Goal: Information Seeking & Learning: Learn about a topic

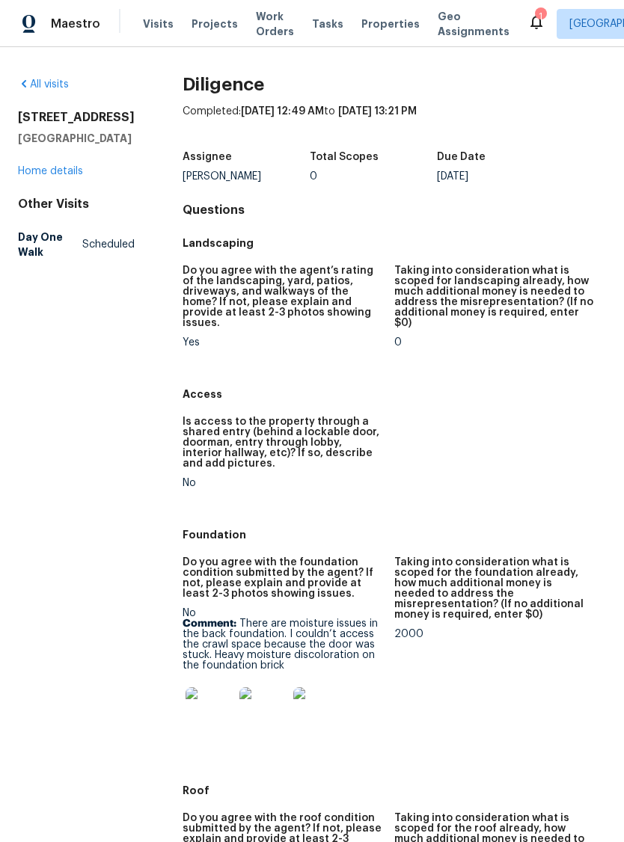
click at [209, 704] on img at bounding box center [209, 711] width 48 height 48
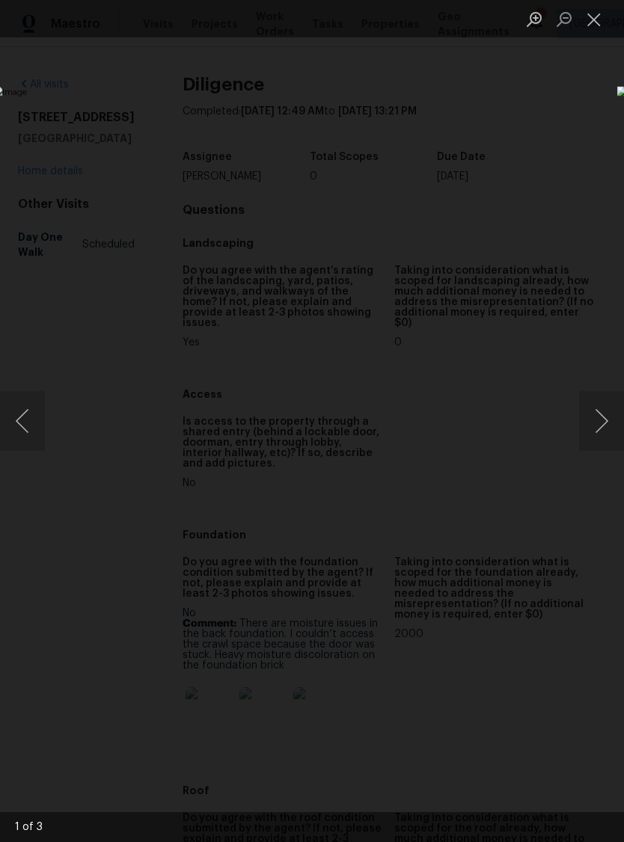
click at [600, 421] on button "Next image" at bounding box center [601, 421] width 45 height 60
click at [597, 430] on button "Next image" at bounding box center [601, 421] width 45 height 60
click at [598, 426] on button "Next image" at bounding box center [601, 421] width 45 height 60
click at [605, 425] on button "Next image" at bounding box center [601, 421] width 45 height 60
click at [603, 429] on button "Next image" at bounding box center [601, 421] width 45 height 60
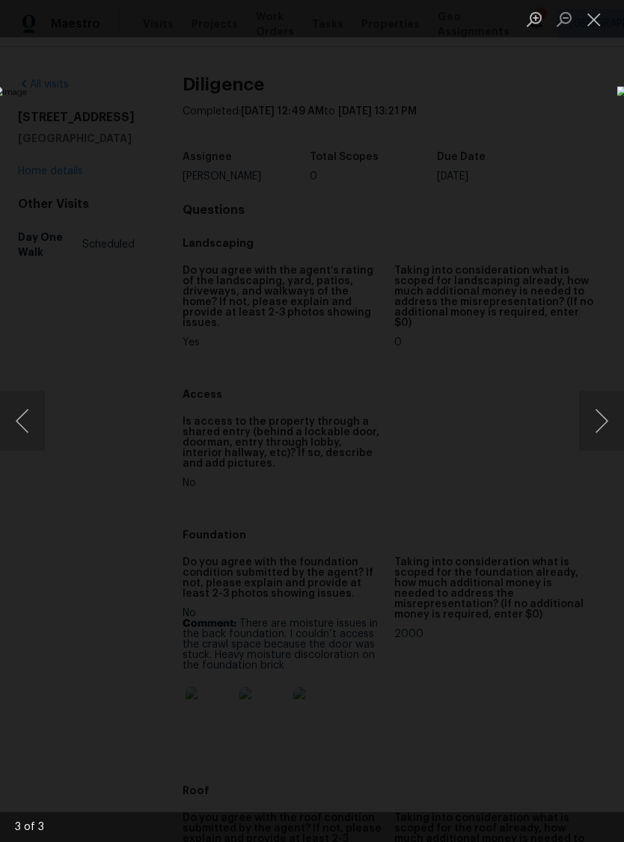
click at [592, 31] on button "Close lightbox" at bounding box center [594, 19] width 30 height 26
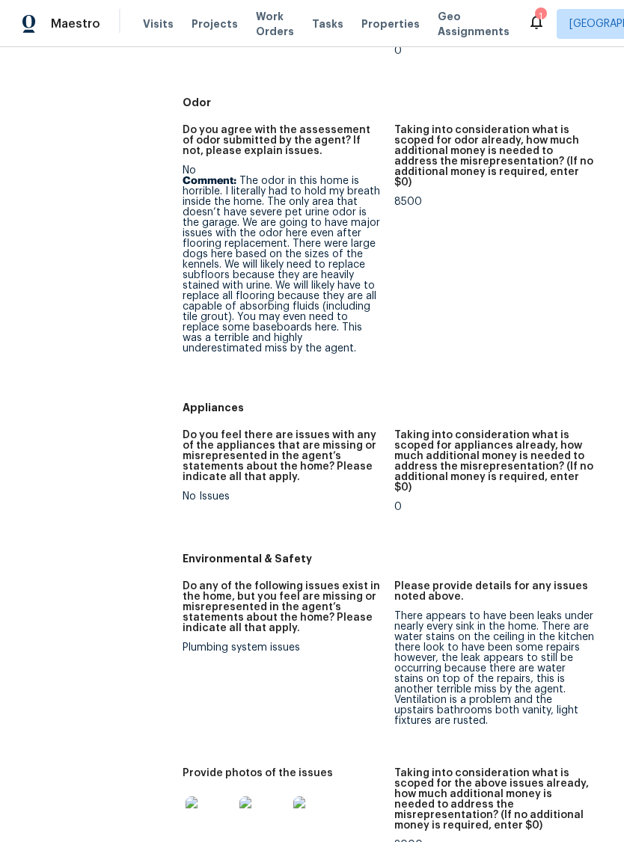
scroll to position [1740, 0]
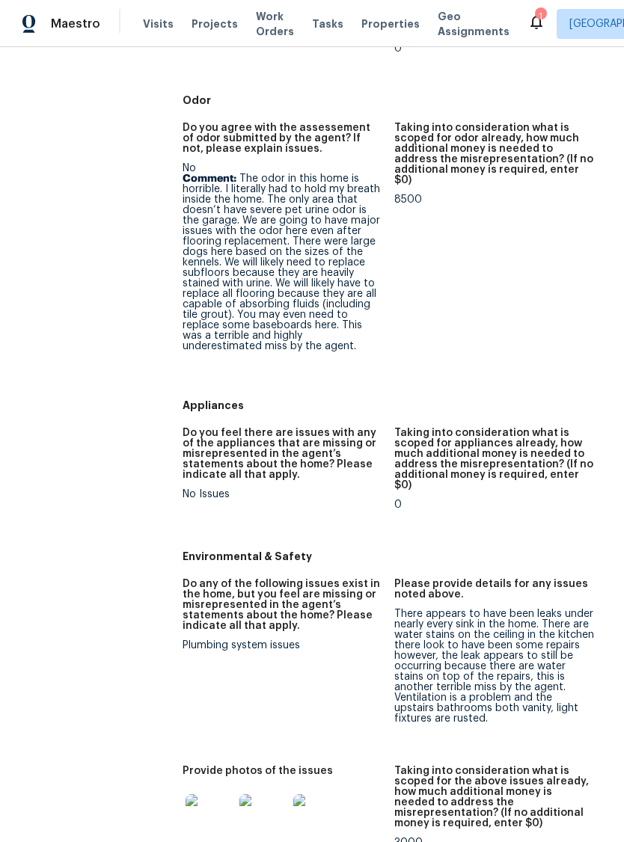
click at [197, 794] on img at bounding box center [209, 818] width 48 height 48
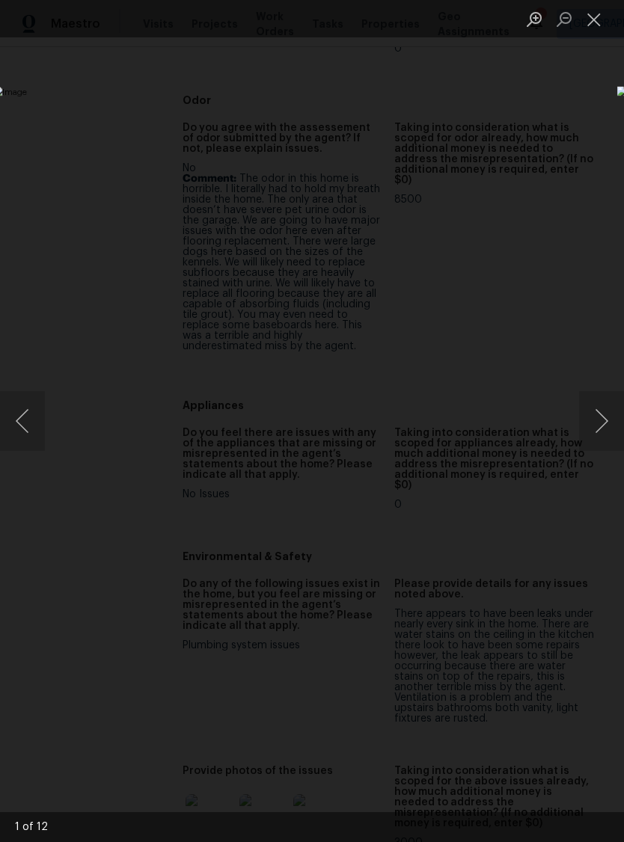
click at [605, 429] on button "Next image" at bounding box center [601, 421] width 45 height 60
click at [599, 423] on button "Next image" at bounding box center [601, 421] width 45 height 60
click at [588, 432] on button "Next image" at bounding box center [601, 421] width 45 height 60
click at [600, 426] on button "Next image" at bounding box center [601, 421] width 45 height 60
click at [606, 428] on button "Next image" at bounding box center [601, 421] width 45 height 60
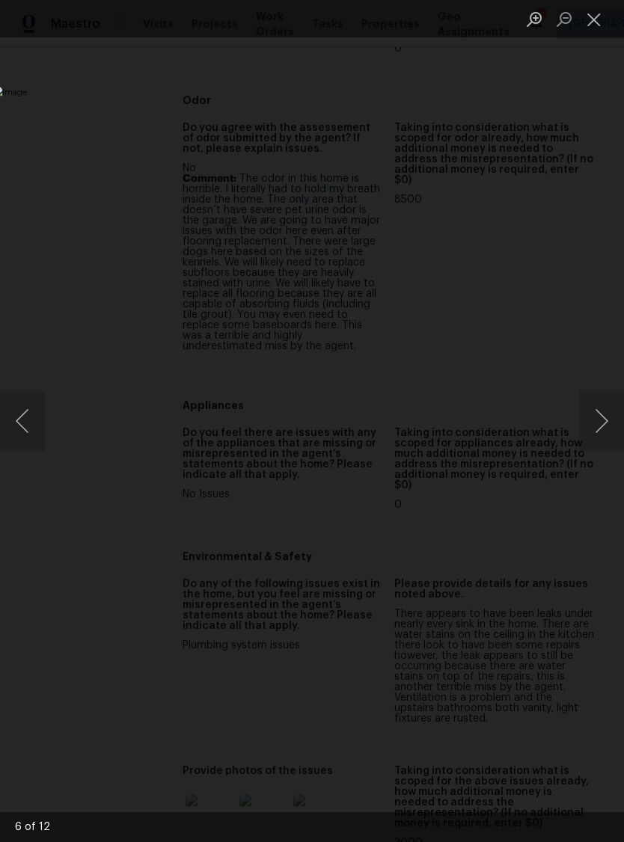
click at [595, 429] on button "Next image" at bounding box center [601, 421] width 45 height 60
click at [22, 417] on button "Previous image" at bounding box center [22, 421] width 45 height 60
click at [601, 427] on button "Next image" at bounding box center [601, 421] width 45 height 60
click at [593, 429] on button "Next image" at bounding box center [601, 421] width 45 height 60
click at [600, 440] on button "Next image" at bounding box center [601, 421] width 45 height 60
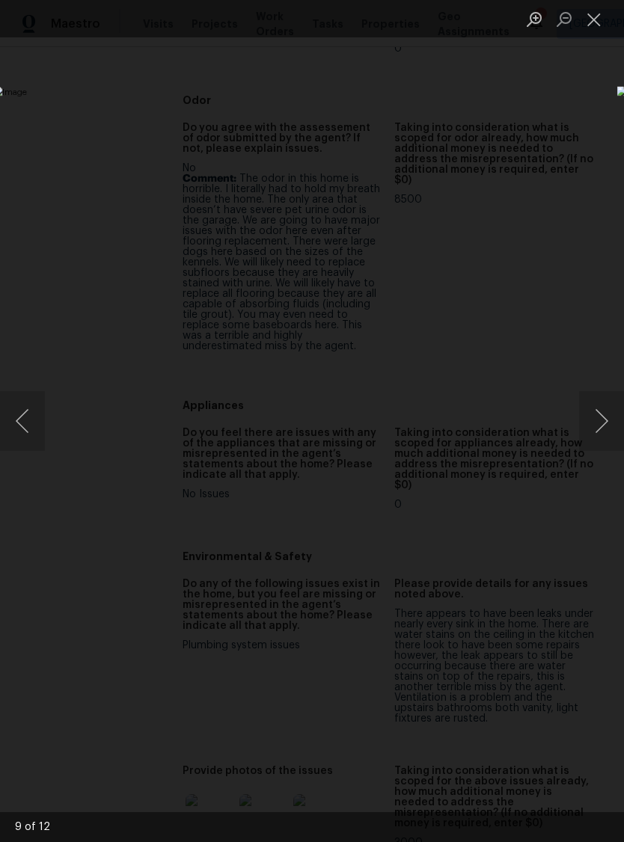
click at [596, 449] on button "Next image" at bounding box center [601, 421] width 45 height 60
click at [601, 22] on button "Close lightbox" at bounding box center [594, 19] width 30 height 26
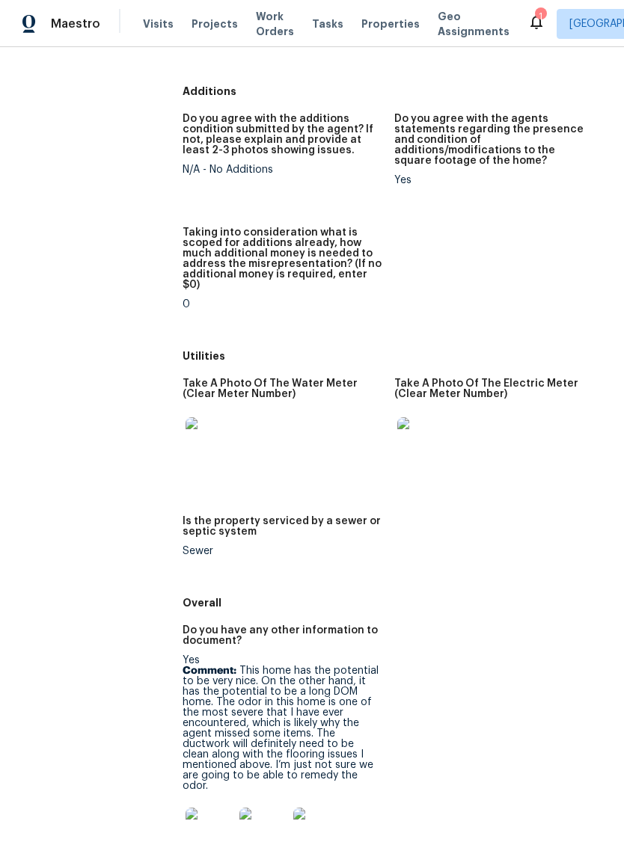
scroll to position [2743, 0]
click at [202, 807] on img at bounding box center [209, 831] width 48 height 48
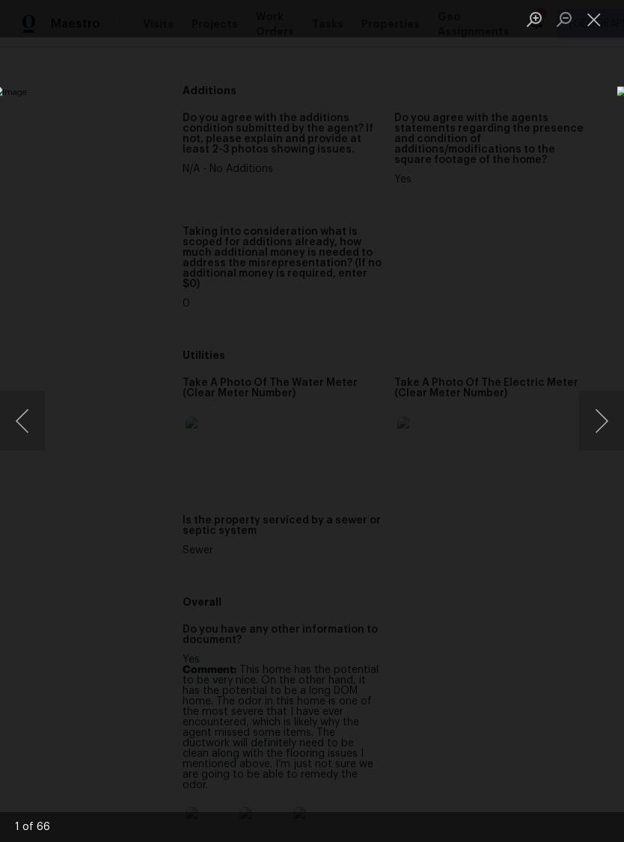
click at [602, 418] on button "Next image" at bounding box center [601, 421] width 45 height 60
click at [604, 420] on button "Next image" at bounding box center [601, 421] width 45 height 60
click at [601, 423] on button "Next image" at bounding box center [601, 421] width 45 height 60
click at [603, 429] on button "Next image" at bounding box center [601, 421] width 45 height 60
click at [606, 430] on button "Next image" at bounding box center [601, 421] width 45 height 60
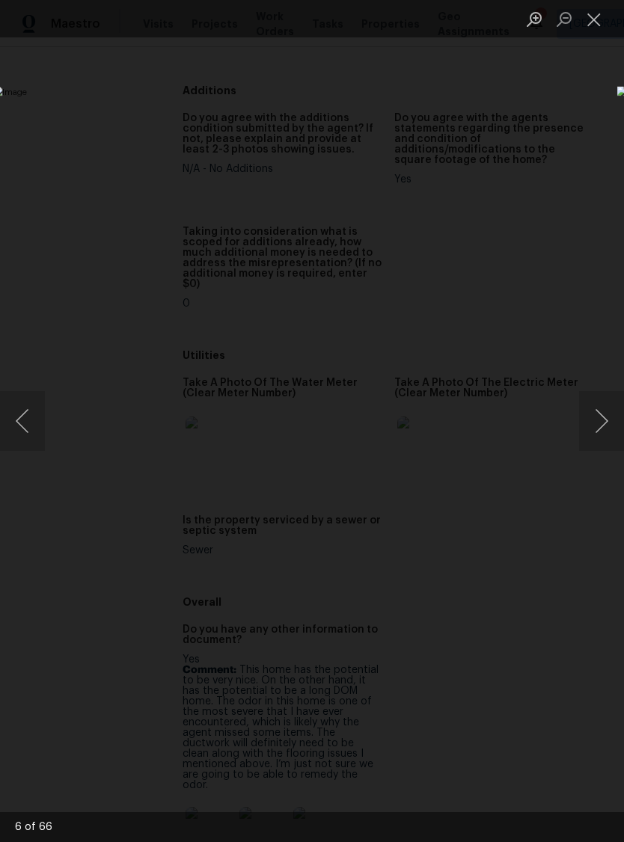
click at [605, 444] on button "Next image" at bounding box center [601, 421] width 45 height 60
click at [598, 438] on button "Next image" at bounding box center [601, 421] width 45 height 60
click at [489, 461] on img "Lightbox" at bounding box center [241, 420] width 496 height 669
click at [607, 419] on button "Next image" at bounding box center [601, 421] width 45 height 60
click at [605, 420] on button "Next image" at bounding box center [601, 421] width 45 height 60
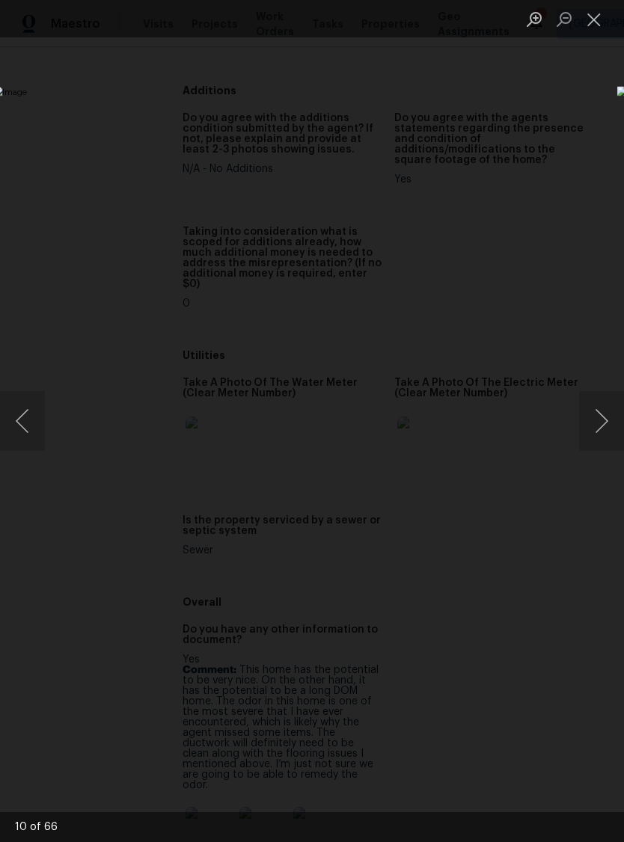
click at [607, 423] on button "Next image" at bounding box center [601, 421] width 45 height 60
click at [602, 426] on button "Next image" at bounding box center [601, 421] width 45 height 60
click at [606, 427] on button "Next image" at bounding box center [601, 421] width 45 height 60
click at [608, 427] on button "Next image" at bounding box center [601, 421] width 45 height 60
click at [609, 424] on button "Next image" at bounding box center [601, 421] width 45 height 60
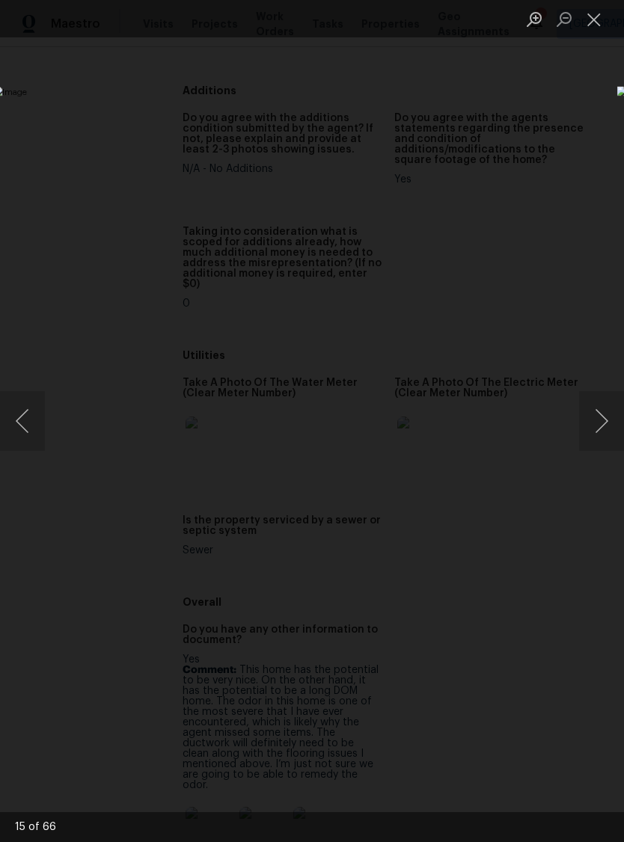
click at [608, 425] on button "Next image" at bounding box center [601, 421] width 45 height 60
click at [607, 428] on button "Next image" at bounding box center [601, 421] width 45 height 60
click at [609, 427] on button "Next image" at bounding box center [601, 421] width 45 height 60
click at [607, 427] on button "Next image" at bounding box center [601, 421] width 45 height 60
click at [604, 429] on button "Next image" at bounding box center [601, 421] width 45 height 60
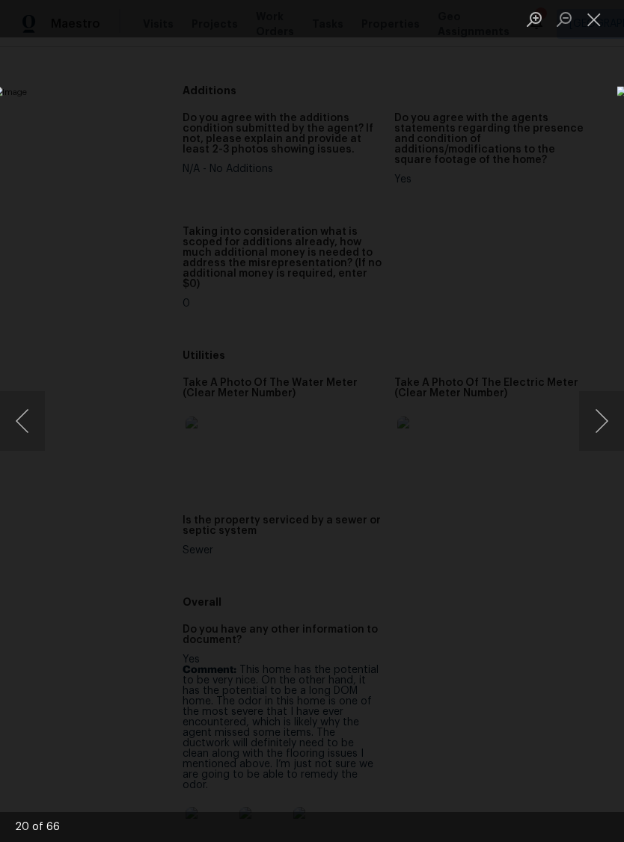
click at [16, 423] on button "Previous image" at bounding box center [22, 421] width 45 height 60
click at [610, 413] on button "Next image" at bounding box center [601, 421] width 45 height 60
click at [605, 416] on button "Next image" at bounding box center [601, 421] width 45 height 60
click at [601, 420] on button "Next image" at bounding box center [601, 421] width 45 height 60
click at [603, 423] on button "Next image" at bounding box center [601, 421] width 45 height 60
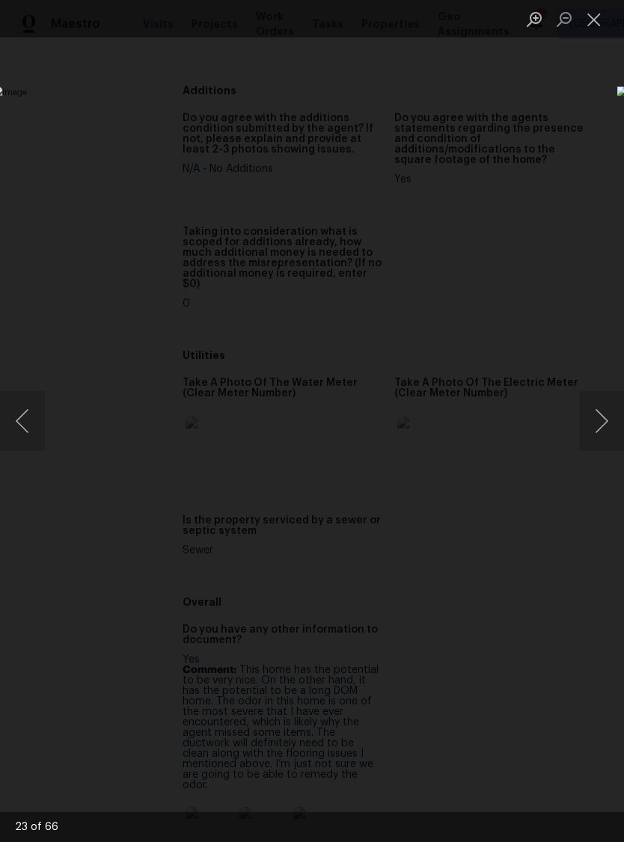
click at [599, 429] on button "Next image" at bounding box center [601, 421] width 45 height 60
click at [600, 427] on button "Next image" at bounding box center [601, 421] width 45 height 60
click at [604, 422] on button "Next image" at bounding box center [601, 421] width 45 height 60
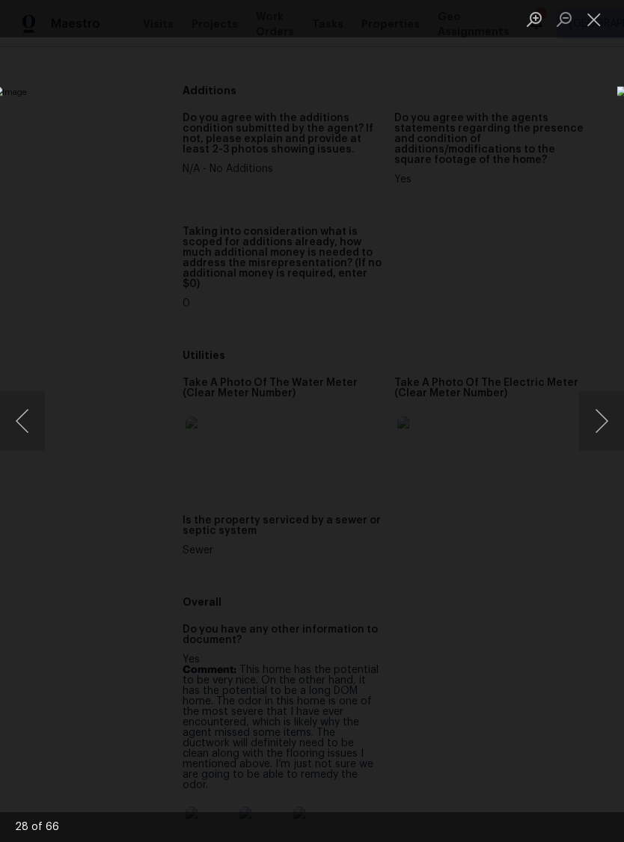
click at [606, 420] on button "Next image" at bounding box center [601, 421] width 45 height 60
click at [607, 420] on button "Next image" at bounding box center [601, 421] width 45 height 60
click at [609, 418] on button "Next image" at bounding box center [601, 421] width 45 height 60
click at [607, 420] on button "Next image" at bounding box center [601, 421] width 45 height 60
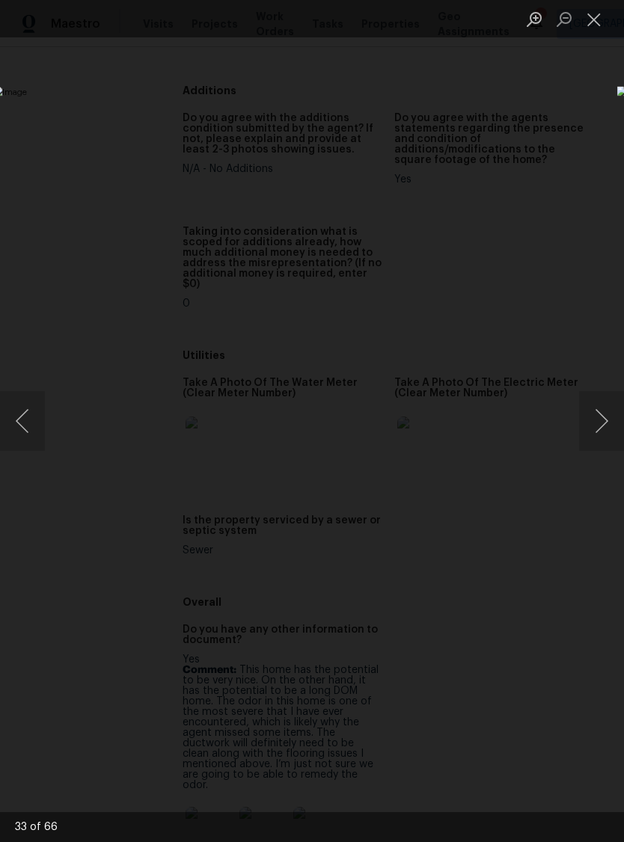
click at [608, 418] on button "Next image" at bounding box center [601, 421] width 45 height 60
click at [609, 418] on button "Next image" at bounding box center [601, 421] width 45 height 60
click at [609, 419] on button "Next image" at bounding box center [601, 421] width 45 height 60
click at [608, 418] on button "Next image" at bounding box center [601, 421] width 45 height 60
click at [609, 419] on button "Next image" at bounding box center [601, 421] width 45 height 60
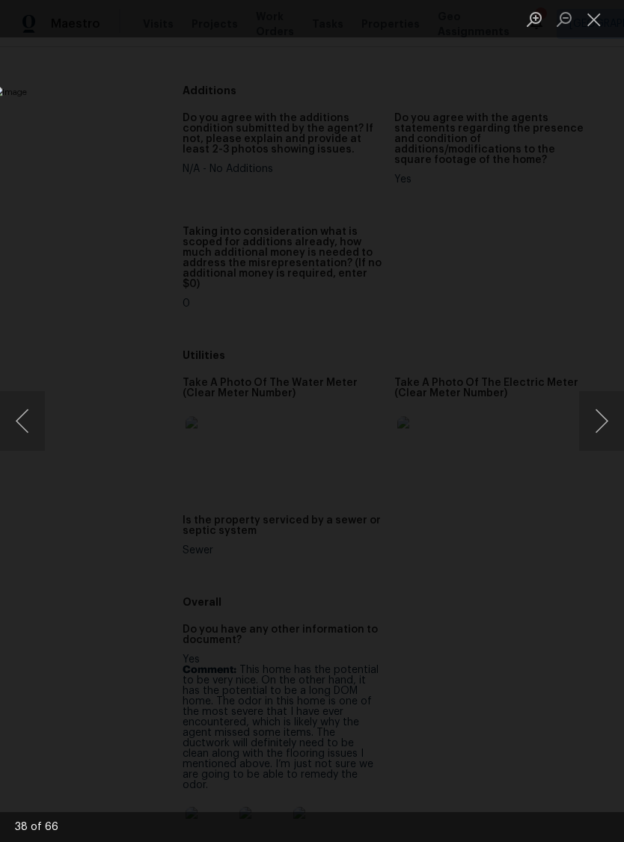
click at [610, 413] on button "Next image" at bounding box center [601, 421] width 45 height 60
click at [608, 412] on button "Next image" at bounding box center [601, 421] width 45 height 60
click at [607, 411] on button "Next image" at bounding box center [601, 421] width 45 height 60
click at [609, 414] on button "Next image" at bounding box center [601, 421] width 45 height 60
click at [608, 413] on button "Next image" at bounding box center [601, 421] width 45 height 60
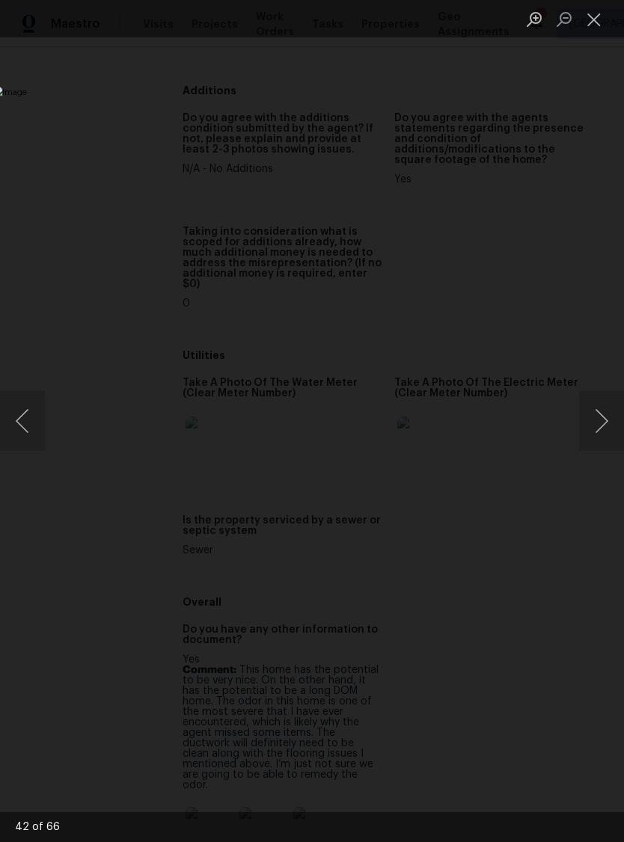
click at [607, 412] on button "Next image" at bounding box center [601, 421] width 45 height 60
click at [592, 426] on button "Next image" at bounding box center [601, 421] width 45 height 60
click at [603, 399] on button "Next image" at bounding box center [601, 421] width 45 height 60
click at [606, 422] on button "Next image" at bounding box center [601, 421] width 45 height 60
click at [616, 420] on button "Next image" at bounding box center [601, 421] width 45 height 60
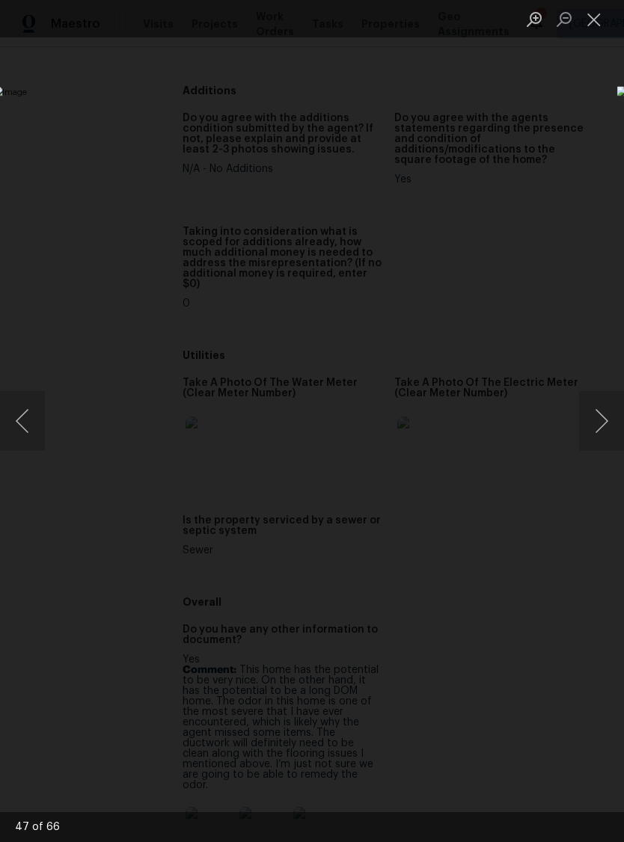
click at [600, 428] on button "Next image" at bounding box center [601, 421] width 45 height 60
click at [598, 426] on button "Next image" at bounding box center [601, 421] width 45 height 60
click at [600, 429] on button "Next image" at bounding box center [601, 421] width 45 height 60
click at [600, 431] on button "Next image" at bounding box center [601, 421] width 45 height 60
click at [603, 427] on button "Next image" at bounding box center [601, 421] width 45 height 60
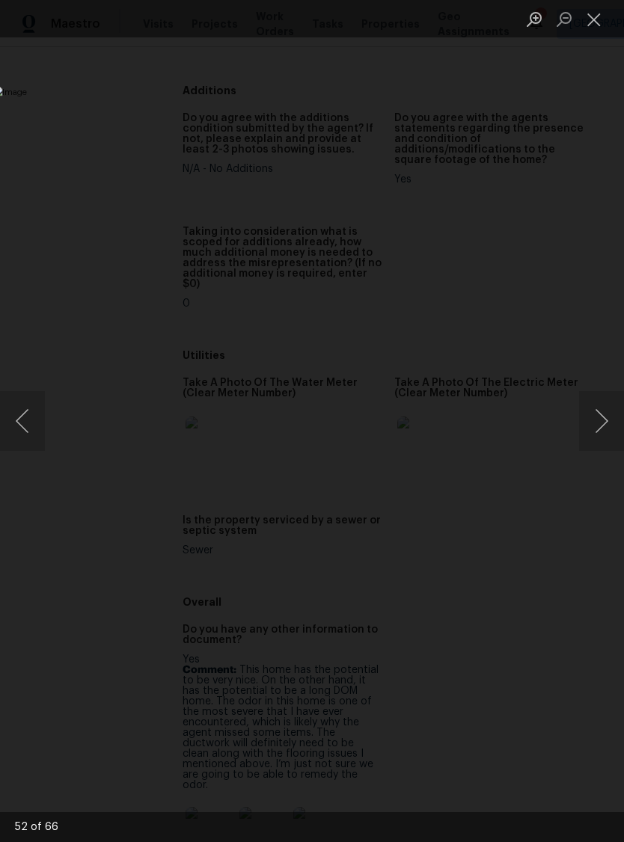
click at [605, 430] on button "Next image" at bounding box center [601, 421] width 45 height 60
click at [607, 432] on button "Next image" at bounding box center [601, 421] width 45 height 60
click at [609, 431] on button "Next image" at bounding box center [601, 421] width 45 height 60
click at [607, 432] on button "Next image" at bounding box center [601, 421] width 45 height 60
click at [603, 435] on button "Next image" at bounding box center [601, 421] width 45 height 60
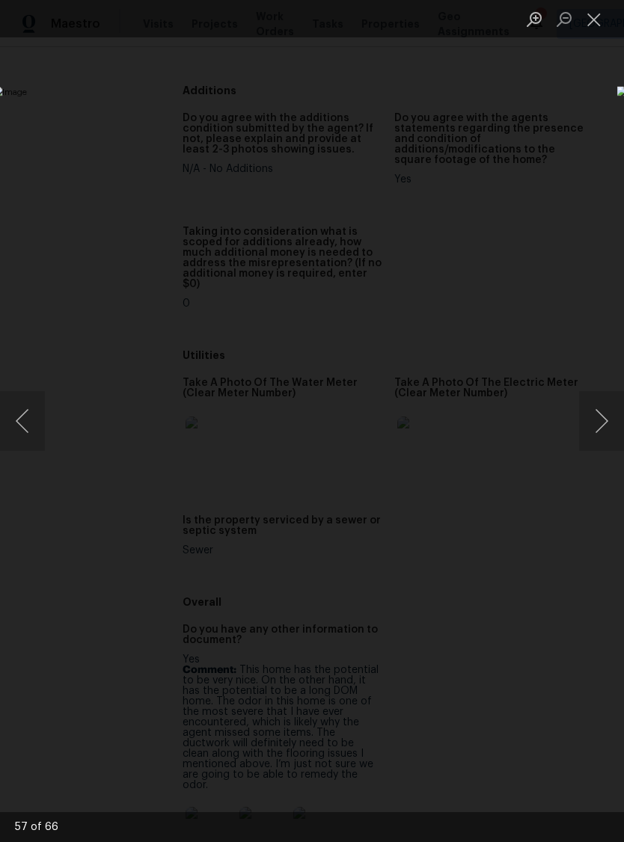
click at [604, 435] on button "Next image" at bounding box center [601, 421] width 45 height 60
click at [603, 430] on button "Next image" at bounding box center [601, 421] width 45 height 60
click at [608, 432] on button "Next image" at bounding box center [601, 421] width 45 height 60
click at [608, 429] on button "Next image" at bounding box center [601, 421] width 45 height 60
click at [34, 409] on button "Previous image" at bounding box center [22, 421] width 45 height 60
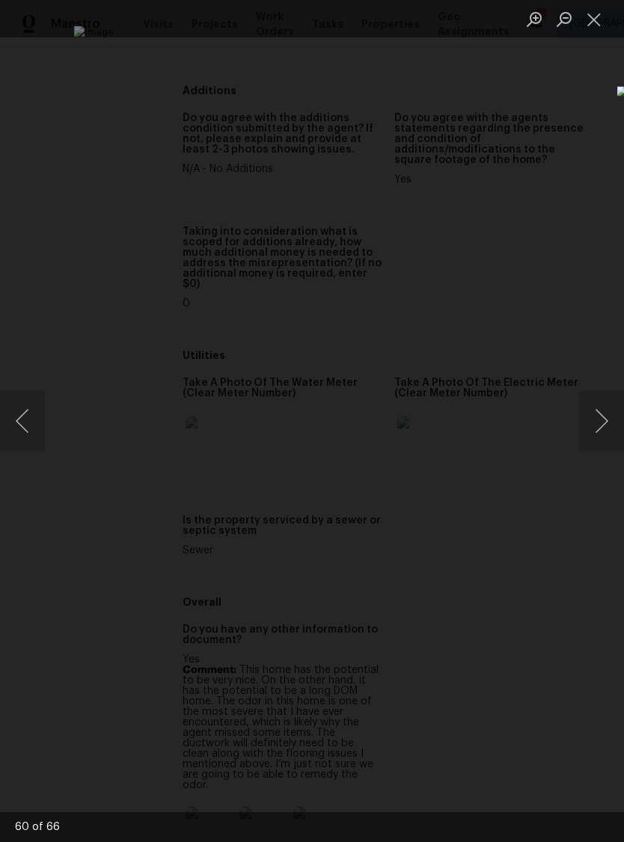
click at [598, 30] on button "Close lightbox" at bounding box center [594, 19] width 30 height 26
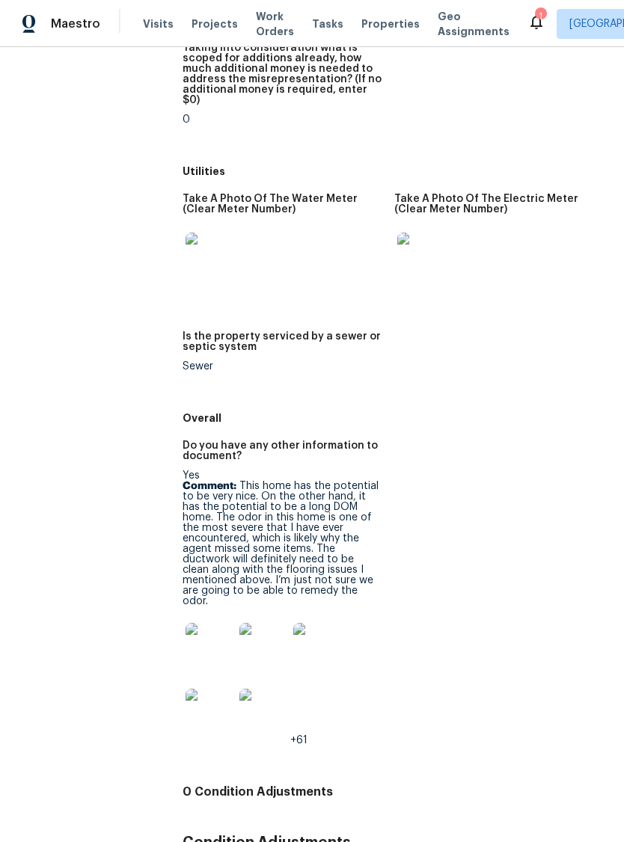
scroll to position [2927, 0]
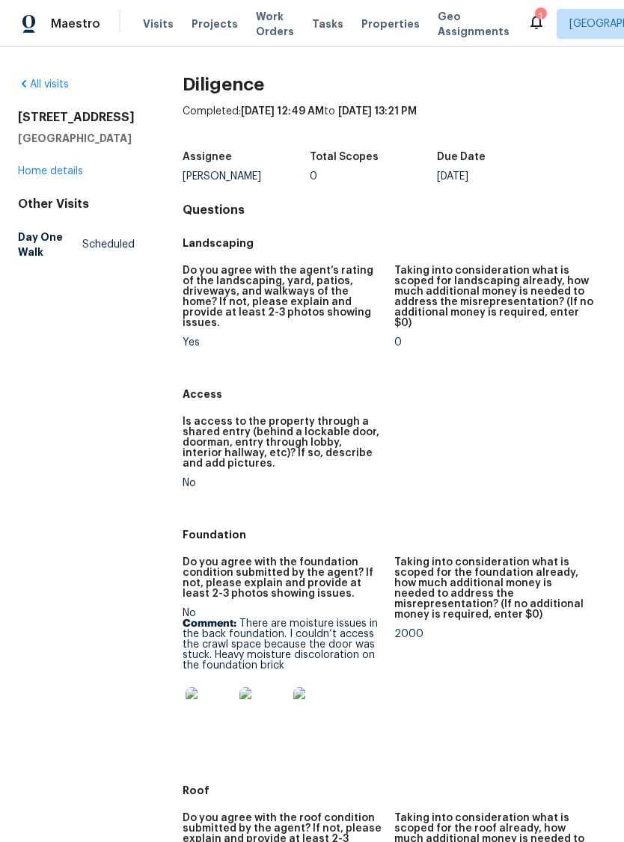
click at [52, 177] on link "Home details" at bounding box center [50, 171] width 65 height 10
click at [316, 702] on img at bounding box center [317, 711] width 48 height 48
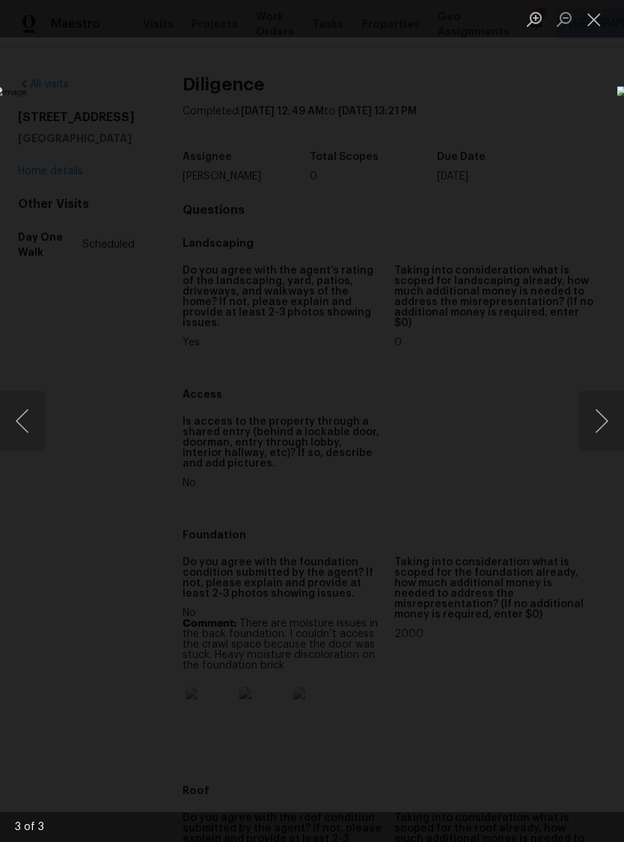
click at [598, 18] on button "Close lightbox" at bounding box center [594, 19] width 30 height 26
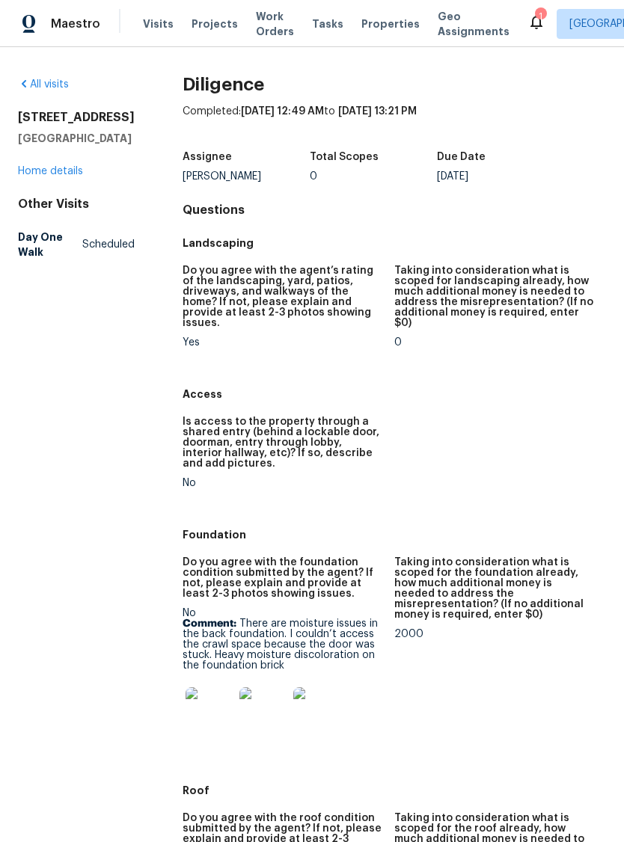
click at [37, 177] on link "Home details" at bounding box center [50, 171] width 65 height 10
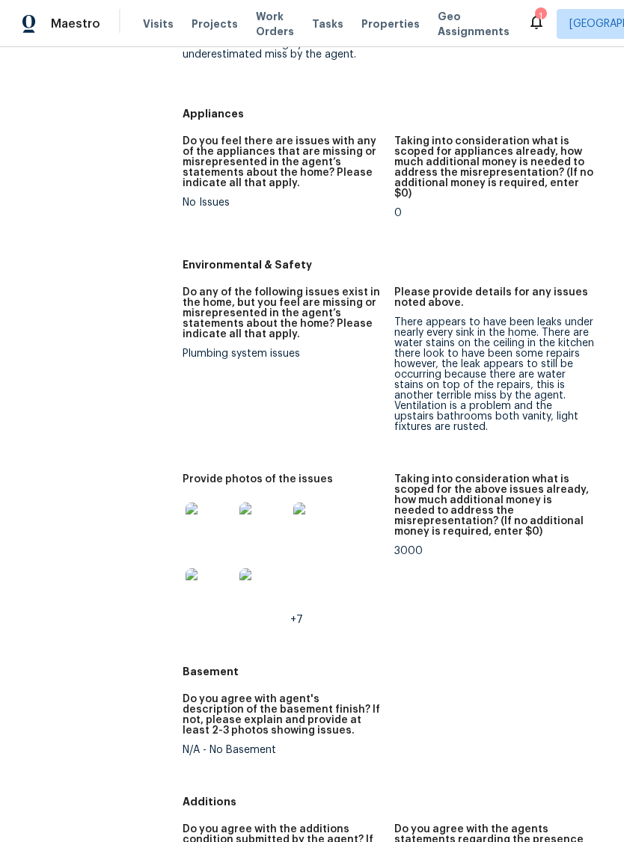
scroll to position [2033, 0]
click at [185, 502] on img at bounding box center [209, 526] width 48 height 48
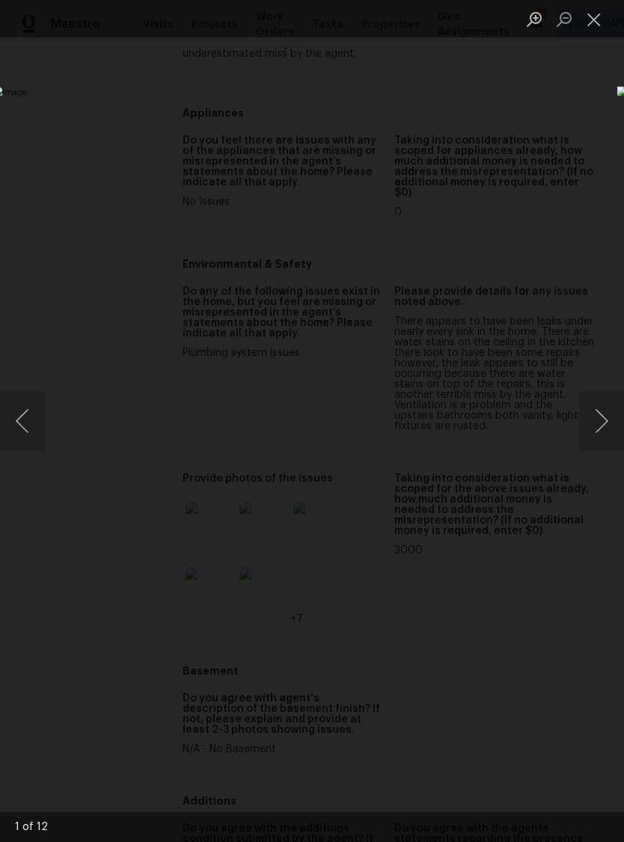
click at [604, 426] on button "Next image" at bounding box center [601, 421] width 45 height 60
click at [602, 432] on button "Next image" at bounding box center [601, 421] width 45 height 60
click at [605, 434] on button "Next image" at bounding box center [601, 421] width 45 height 60
click at [608, 435] on button "Next image" at bounding box center [601, 421] width 45 height 60
click at [605, 439] on button "Next image" at bounding box center [601, 421] width 45 height 60
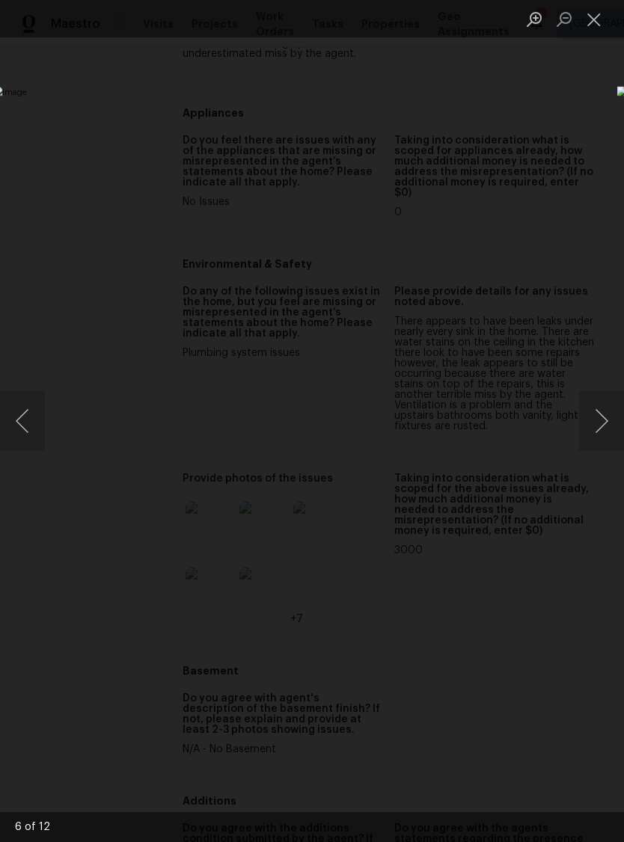
click at [608, 437] on button "Next image" at bounding box center [601, 421] width 45 height 60
click at [607, 440] on button "Next image" at bounding box center [601, 421] width 45 height 60
click at [607, 442] on button "Next image" at bounding box center [601, 421] width 45 height 60
click at [611, 441] on button "Next image" at bounding box center [601, 421] width 45 height 60
click at [19, 418] on button "Previous image" at bounding box center [22, 421] width 45 height 60
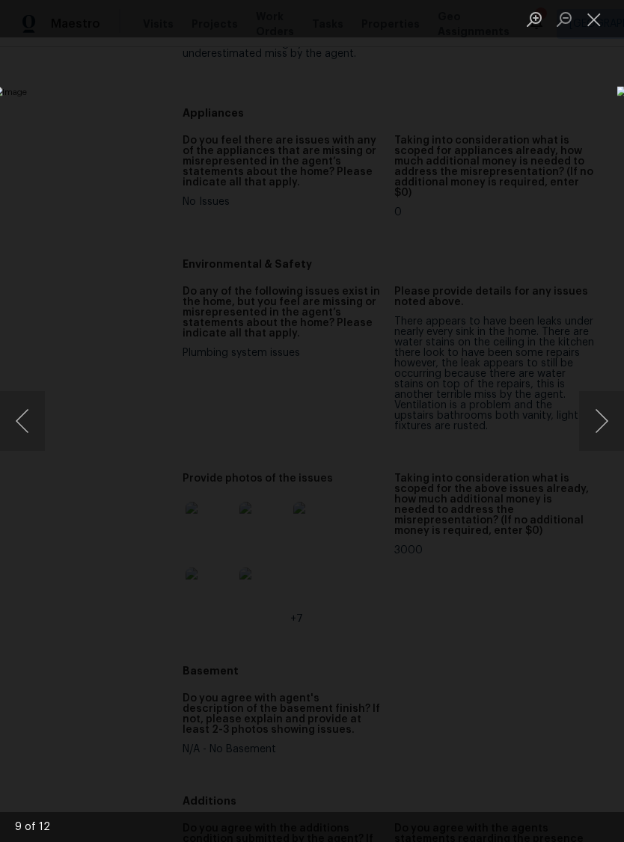
click at [608, 430] on button "Next image" at bounding box center [601, 421] width 45 height 60
click at [23, 417] on button "Previous image" at bounding box center [22, 421] width 45 height 60
click at [597, 419] on button "Next image" at bounding box center [601, 421] width 45 height 60
click at [601, 426] on button "Next image" at bounding box center [601, 421] width 45 height 60
click at [606, 439] on button "Next image" at bounding box center [601, 421] width 45 height 60
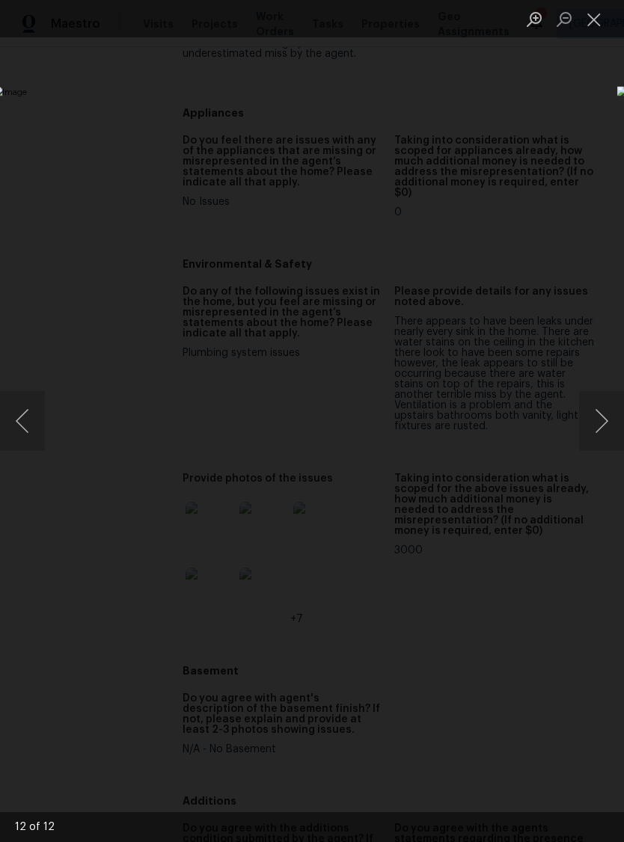
click at [613, 447] on button "Next image" at bounding box center [601, 421] width 45 height 60
click at [593, 29] on button "Close lightbox" at bounding box center [594, 19] width 30 height 26
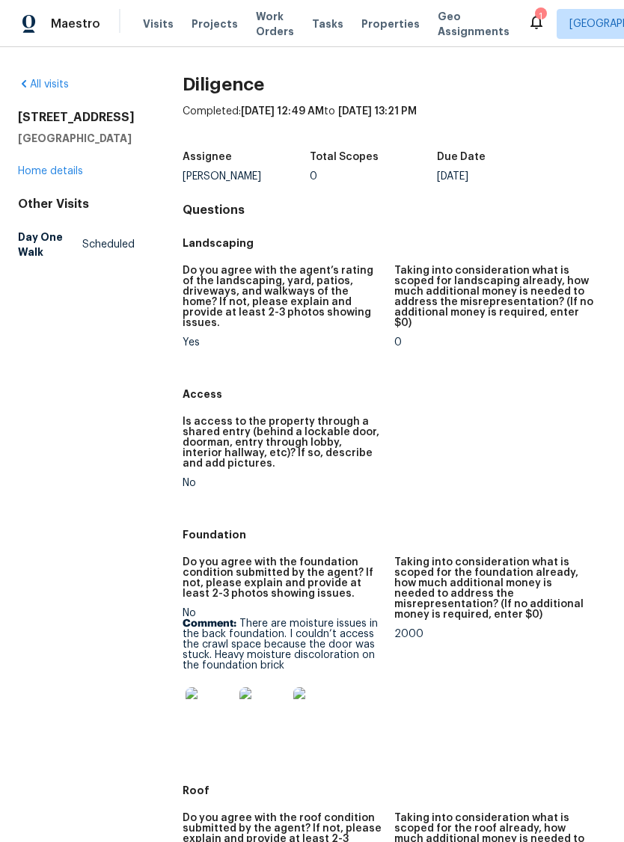
scroll to position [0, 0]
click at [52, 177] on link "Home details" at bounding box center [50, 171] width 65 height 10
